Goal: Transaction & Acquisition: Book appointment/travel/reservation

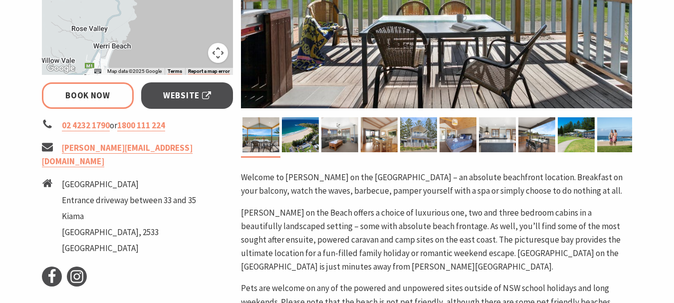
select select "3"
select select "2"
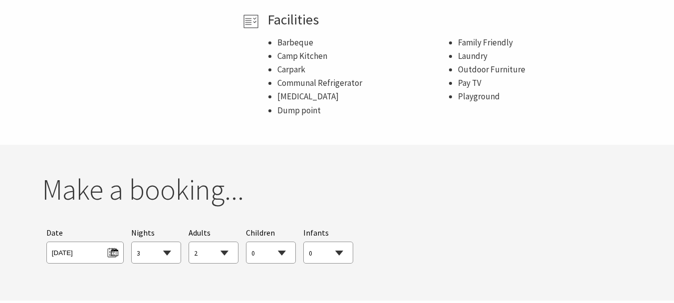
scroll to position [849, 0]
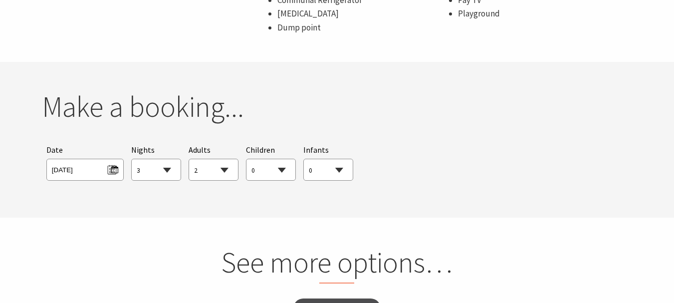
click at [163, 172] on select "1 2 3 4 5 6 7 8 9 10 11 12 13 14 15 16 17 18 19 20 21 22 23 24 25 26 27 28 29 30" at bounding box center [156, 170] width 49 height 22
select select "1"
click at [132, 159] on select "1 2 3 4 5 6 7 8 9 10 11 12 13 14 15 16 17 18 19 20 21 22 23 24 25 26 27 28 29 30" at bounding box center [156, 170] width 49 height 22
click at [83, 169] on span "Sun 07/09/2025" at bounding box center [85, 168] width 66 height 13
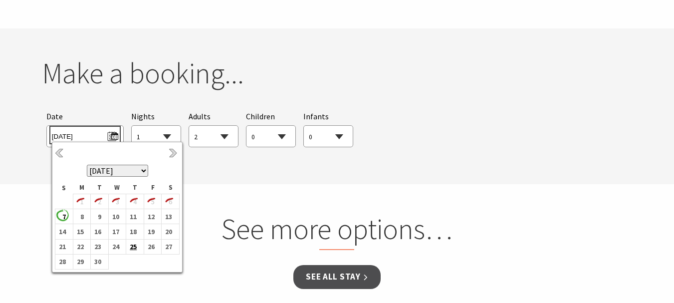
scroll to position [899, 0]
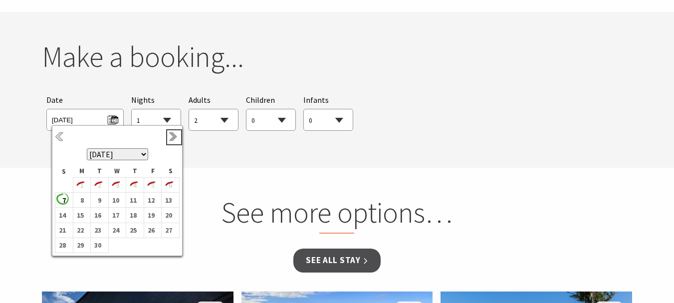
click at [172, 139] on link "Next" at bounding box center [174, 137] width 11 height 11
click at [168, 187] on b "4" at bounding box center [168, 185] width 13 height 13
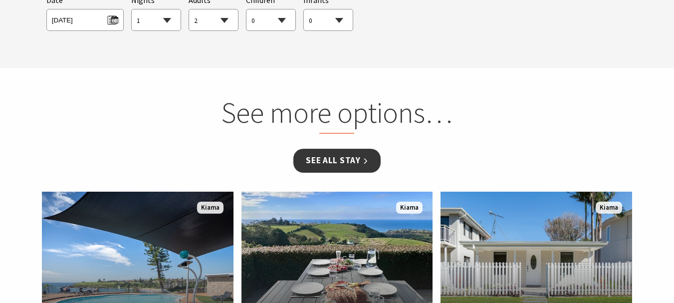
scroll to position [948, 0]
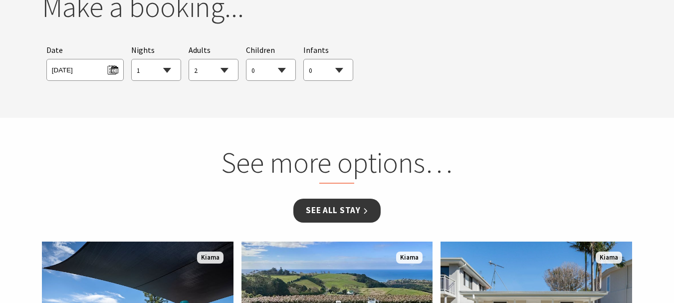
click at [343, 211] on link "See all Stay" at bounding box center [337, 210] width 87 height 23
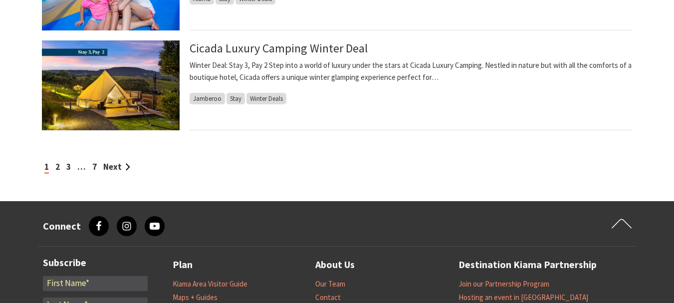
scroll to position [1148, 0]
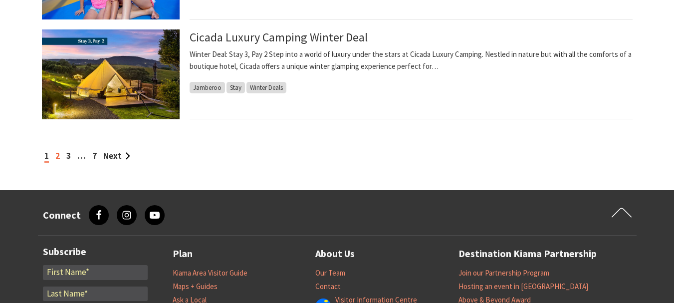
click at [59, 156] on link "2" at bounding box center [57, 155] width 4 height 11
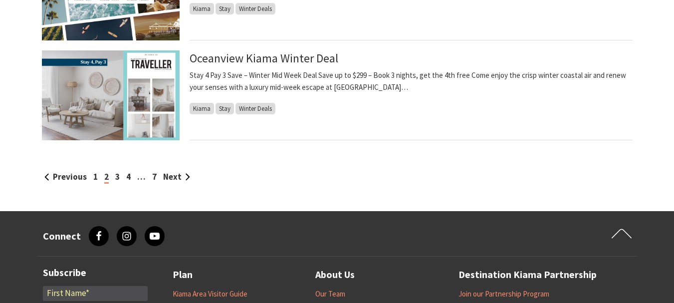
scroll to position [1148, 0]
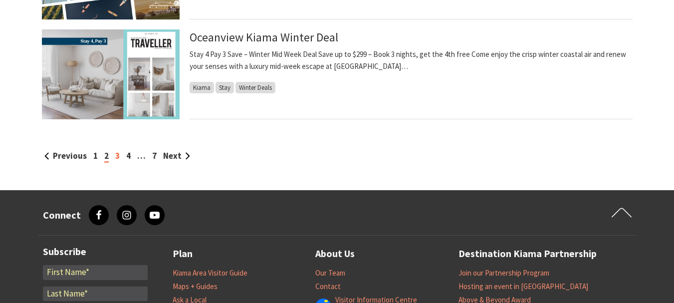
click at [117, 158] on link "3" at bounding box center [117, 155] width 4 height 11
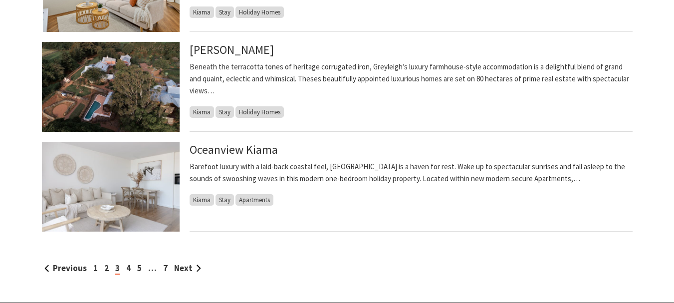
scroll to position [1048, 0]
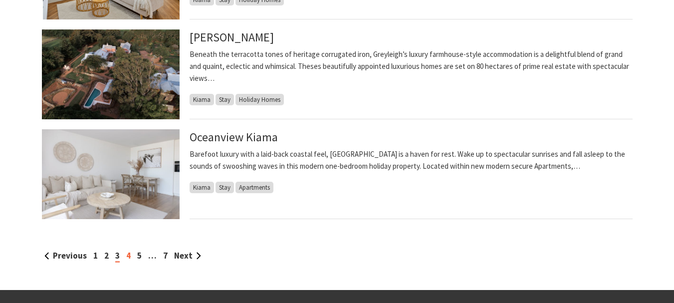
click at [128, 256] on link "4" at bounding box center [128, 255] width 4 height 11
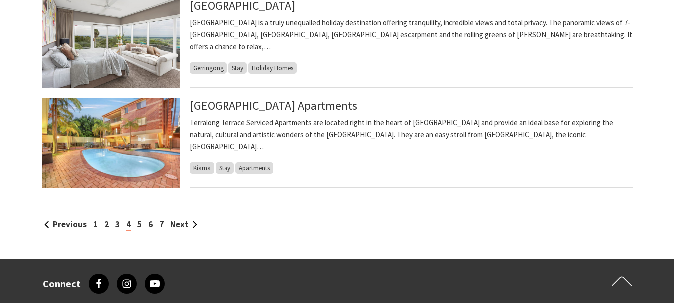
scroll to position [1098, 0]
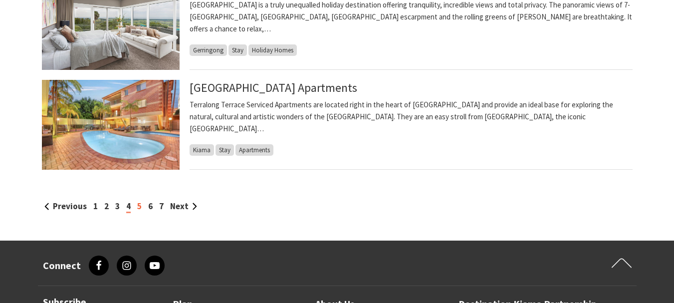
click at [139, 206] on link "5" at bounding box center [139, 206] width 4 height 11
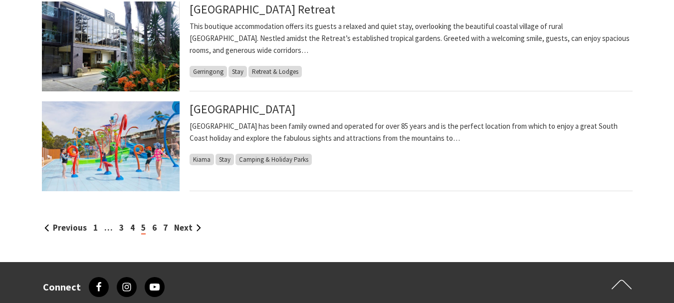
scroll to position [1098, 0]
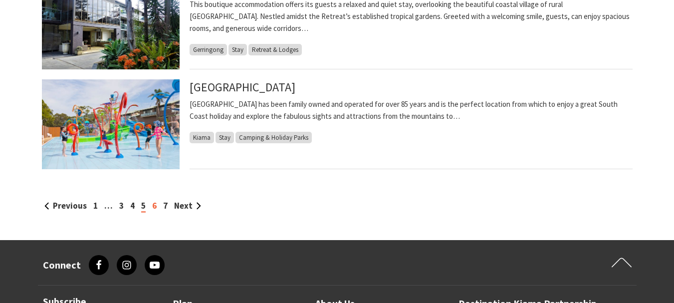
click at [154, 208] on link "6" at bounding box center [154, 205] width 4 height 11
click at [153, 208] on link "6" at bounding box center [154, 205] width 4 height 11
